Goal: Navigation & Orientation: Understand site structure

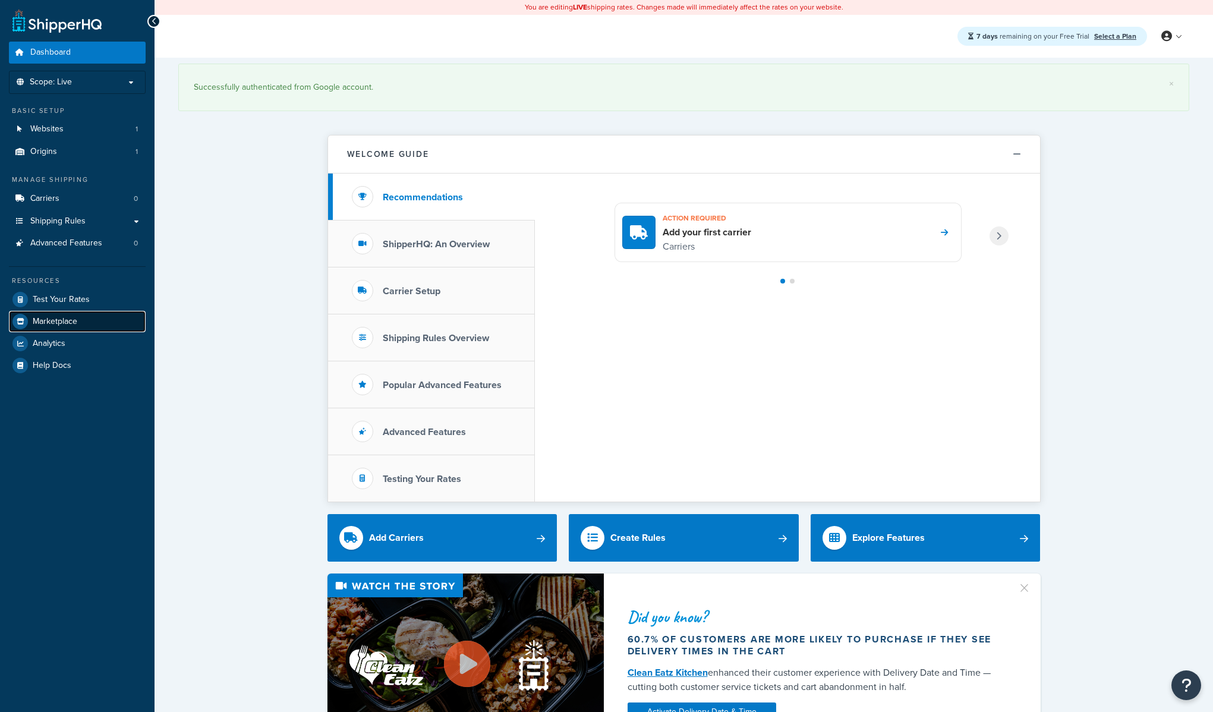
click at [81, 319] on link "Marketplace" at bounding box center [77, 321] width 137 height 21
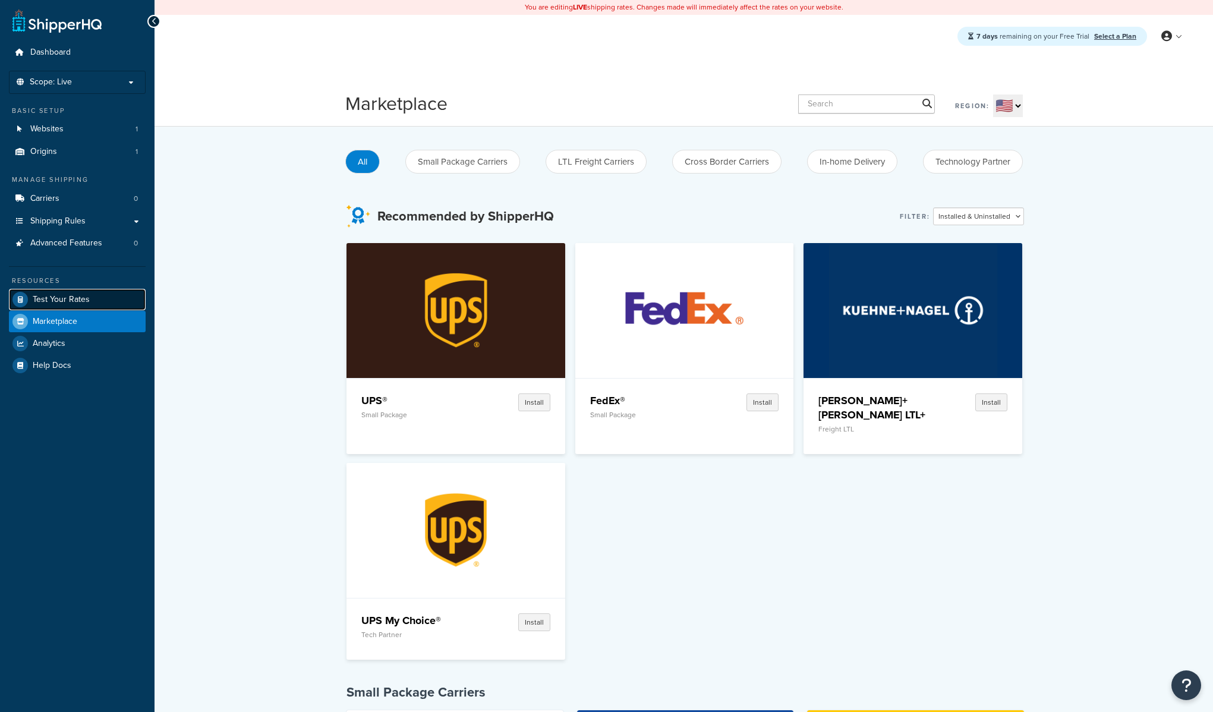
click at [64, 297] on span "Test Your Rates" at bounding box center [61, 300] width 57 height 10
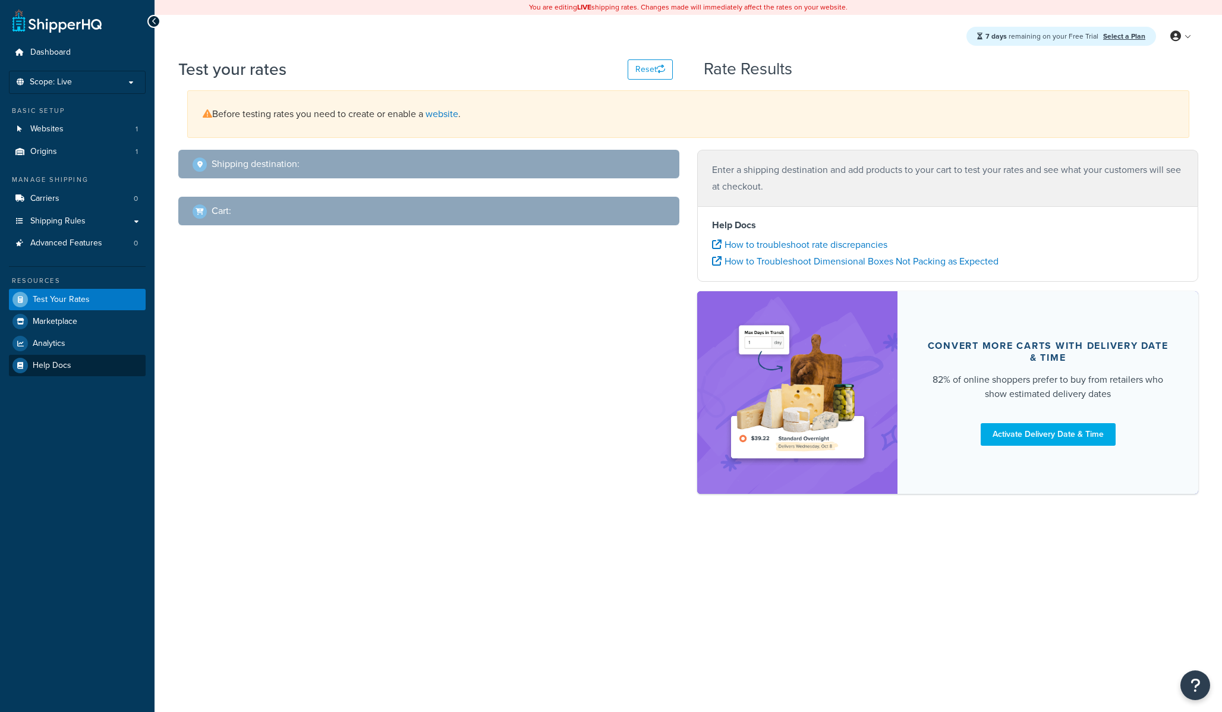
select select "TX"
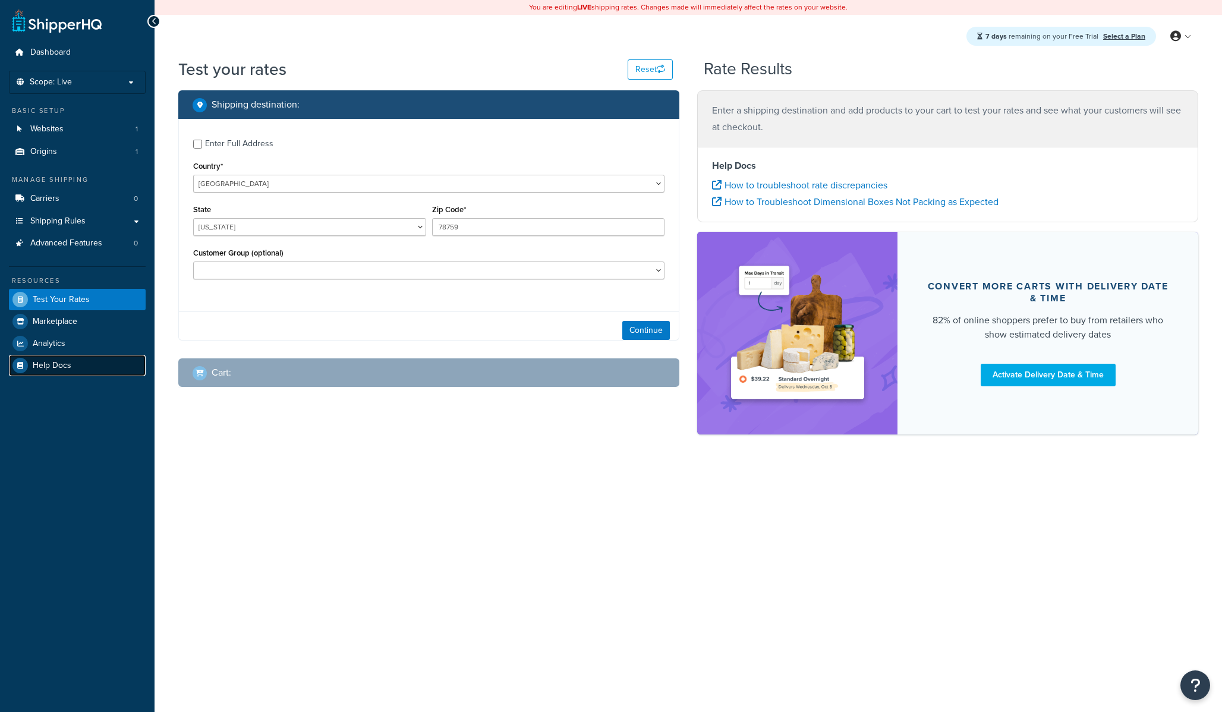
click at [54, 374] on link "Help Docs" at bounding box center [77, 365] width 137 height 21
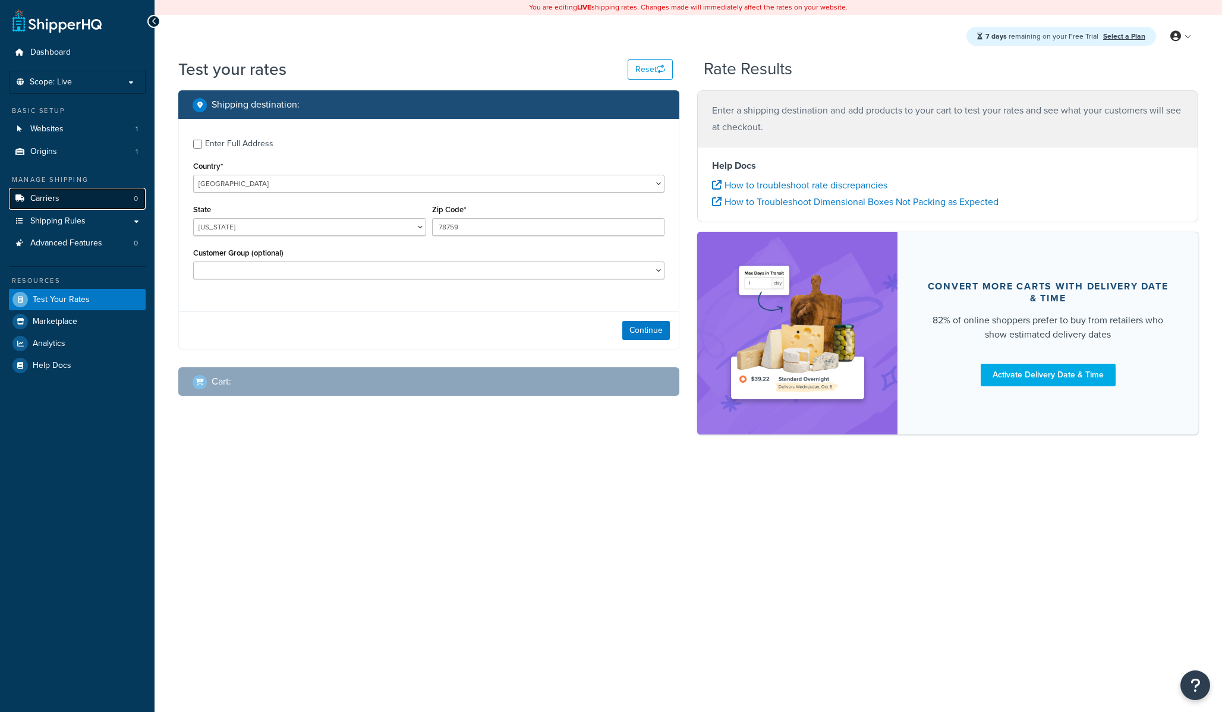
click at [47, 201] on span "Carriers" at bounding box center [44, 199] width 29 height 10
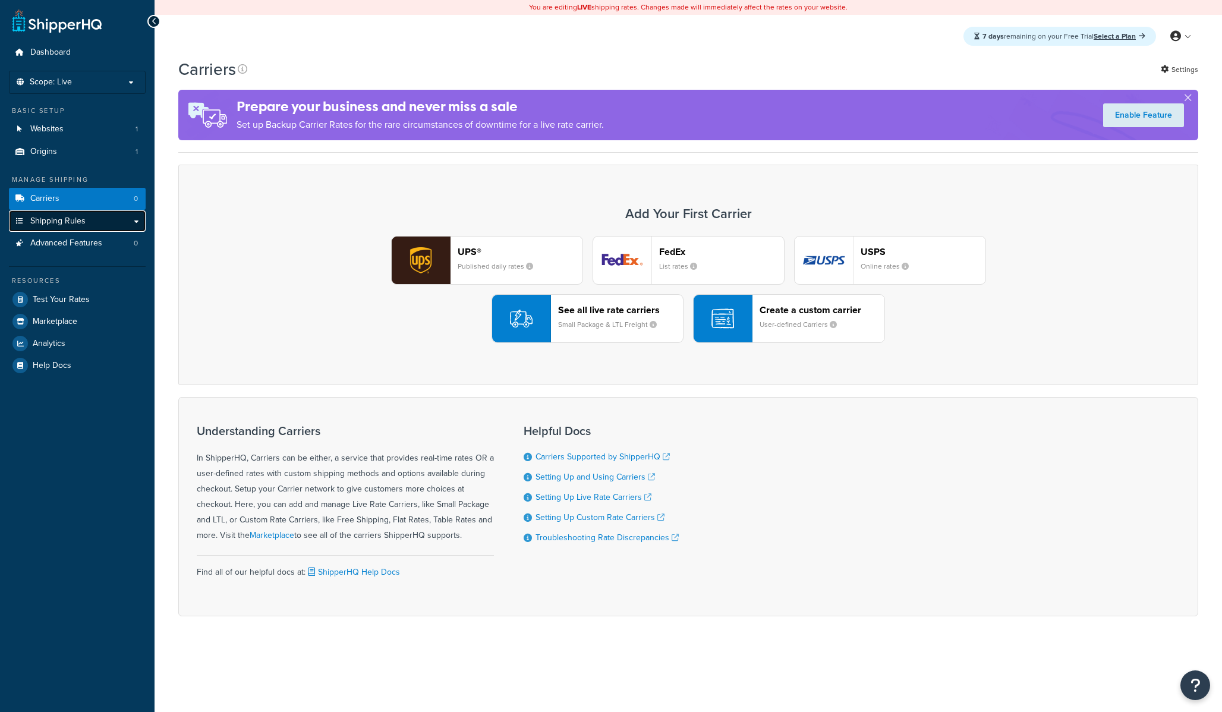
click at [49, 221] on span "Shipping Rules" at bounding box center [57, 221] width 55 height 10
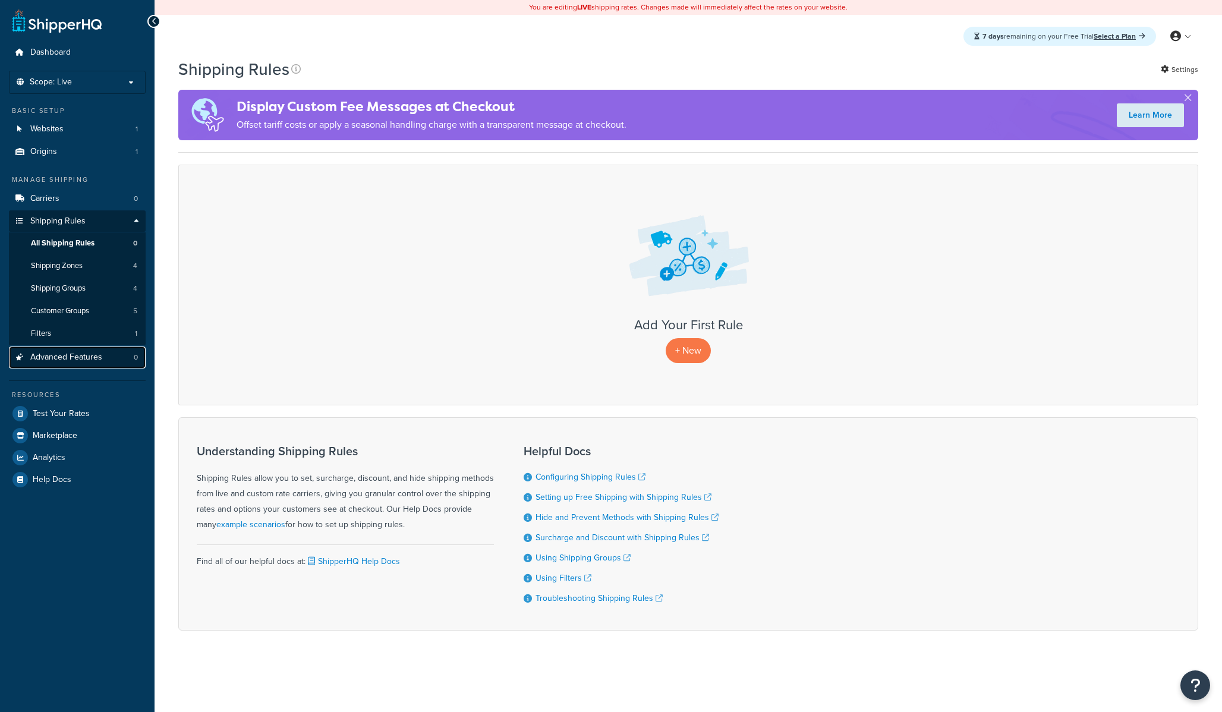
click at [71, 361] on span "Advanced Features" at bounding box center [66, 357] width 72 height 10
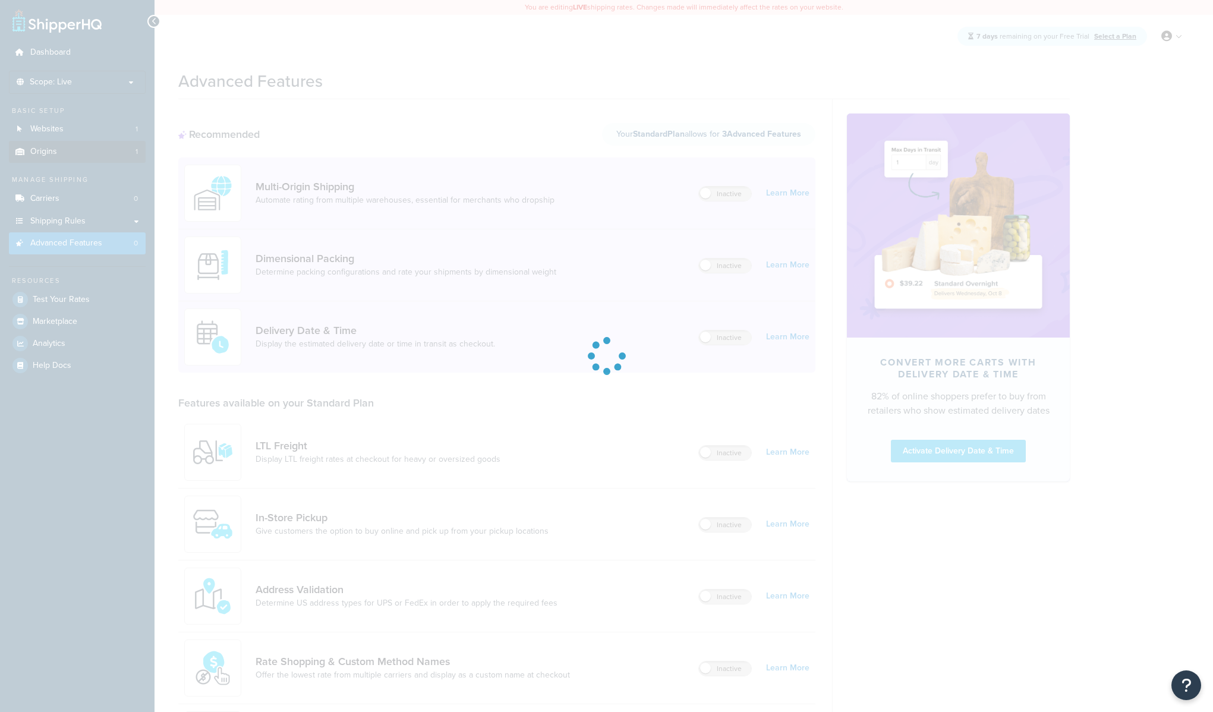
click at [67, 155] on div at bounding box center [606, 356] width 1213 height 712
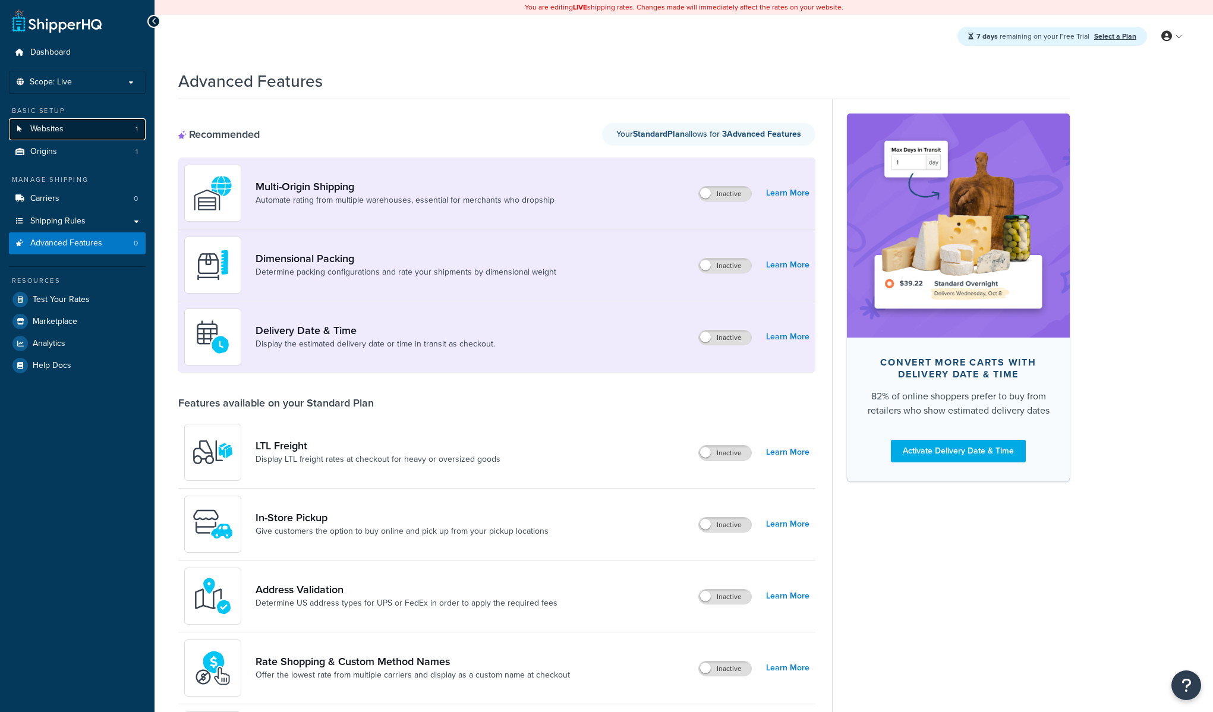
click at [64, 126] on link "Websites 1" at bounding box center [77, 129] width 137 height 22
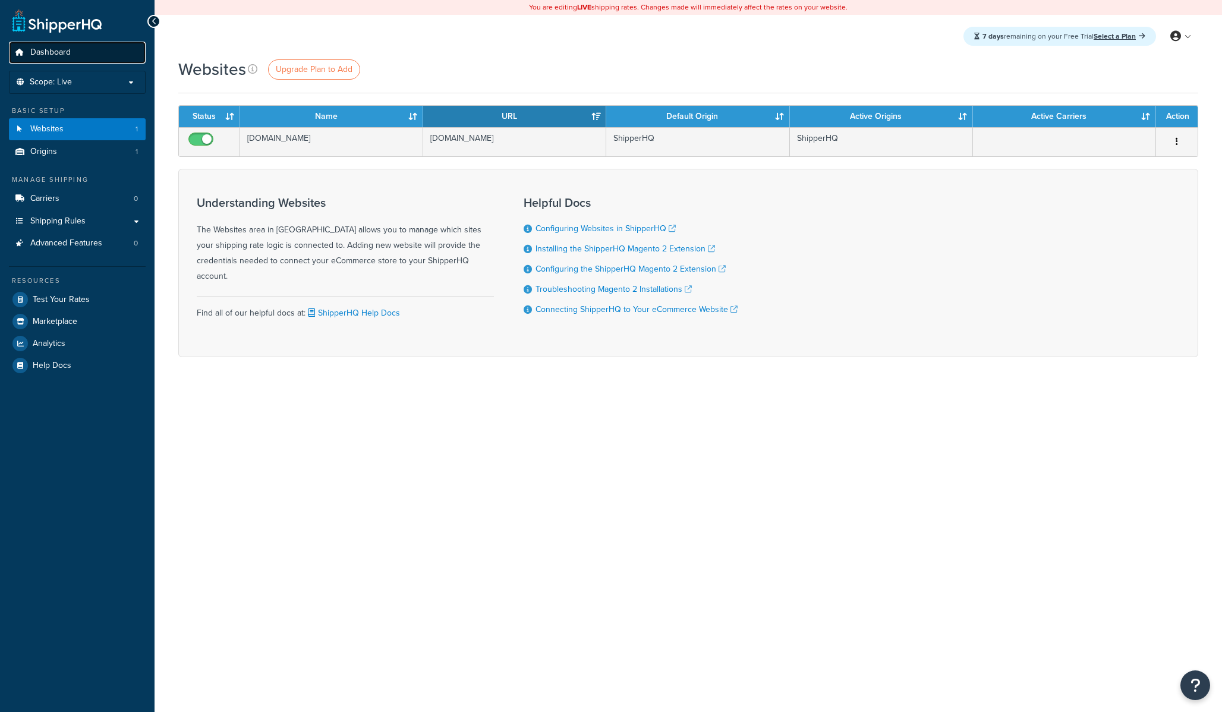
click at [65, 52] on span "Dashboard" at bounding box center [50, 53] width 40 height 10
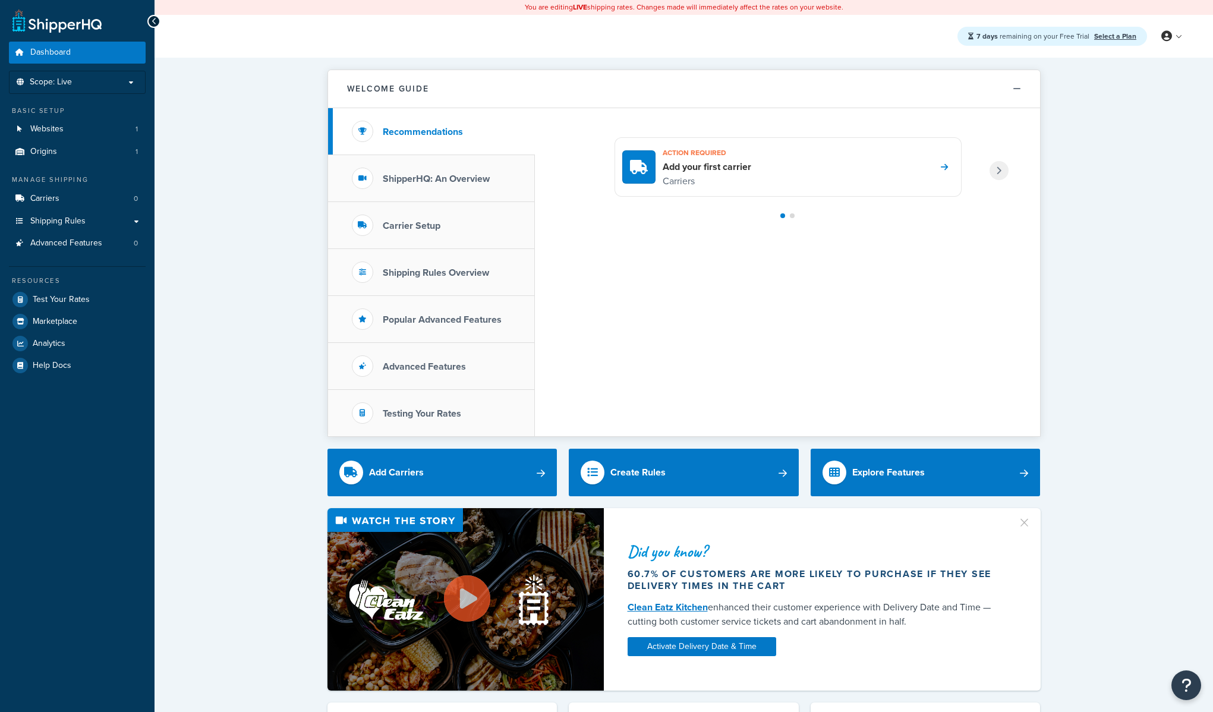
click at [440, 32] on div "7 days remaining on your Free Trial Select a Plan My Profile Billing Global Set…" at bounding box center [684, 36] width 1058 height 43
